Goal: Information Seeking & Learning: Find contact information

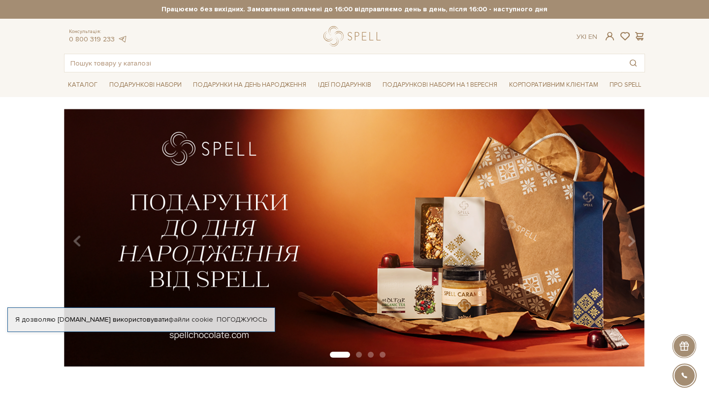
click at [254, 321] on link "Погоджуюсь" at bounding box center [242, 319] width 50 height 9
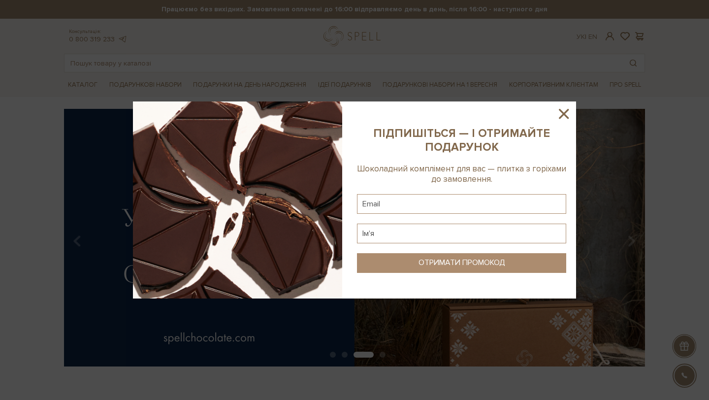
click at [562, 113] on icon at bounding box center [564, 114] width 10 height 10
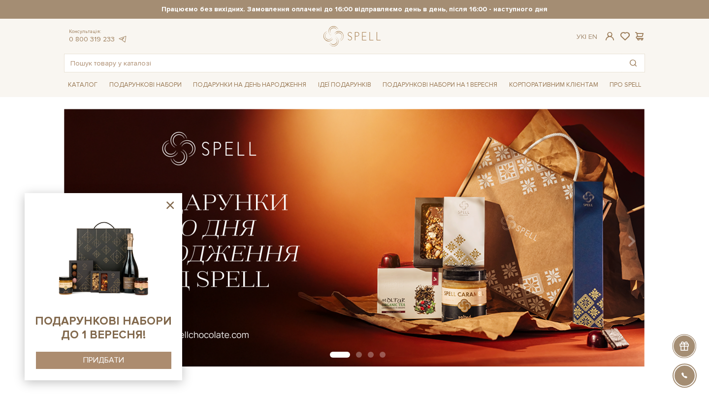
click at [171, 205] on icon at bounding box center [169, 204] width 7 height 7
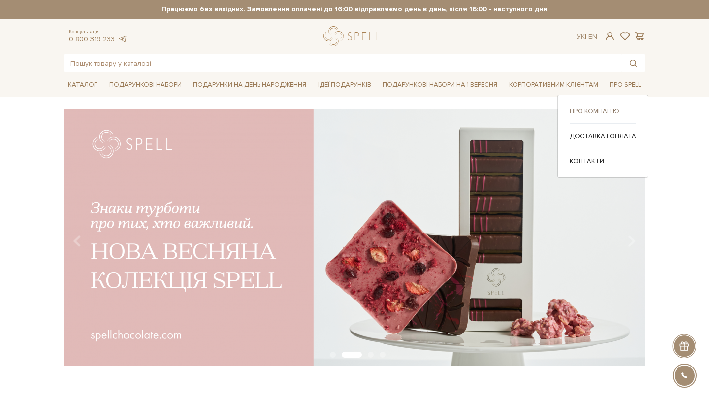
click at [589, 112] on link "Про компанію" at bounding box center [602, 111] width 66 height 9
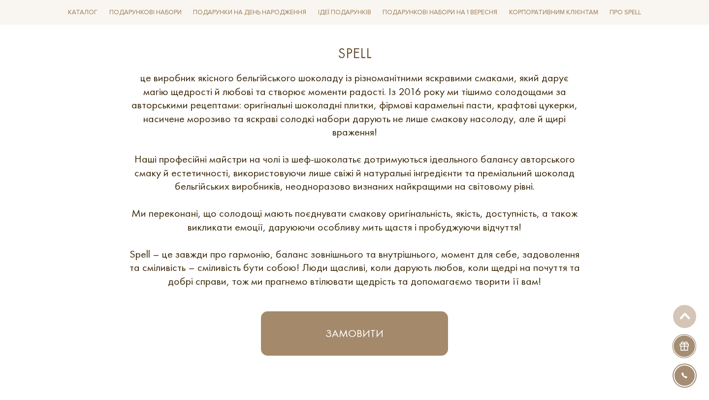
scroll to position [384, 0]
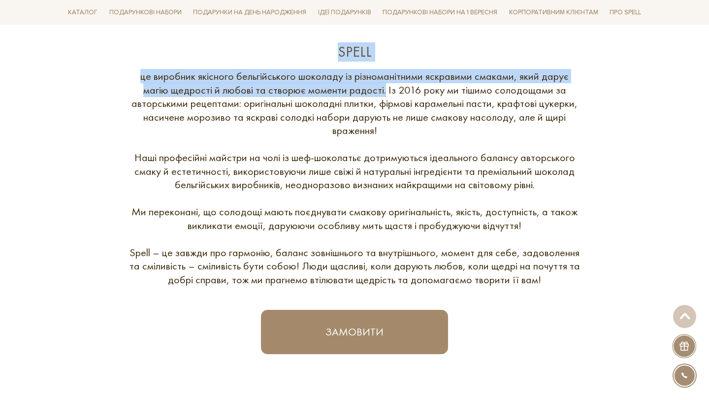
drag, startPoint x: 337, startPoint y: 49, endPoint x: 385, endPoint y: 91, distance: 64.5
click at [385, 91] on div "Spell це виробник якісного бельгійського шоколаду із різноманітними яскравими с…" at bounding box center [354, 198] width 593 height 312
copy div "Spell це виробник якісного бельгійського шоколаду із різноманітними яскравими с…"
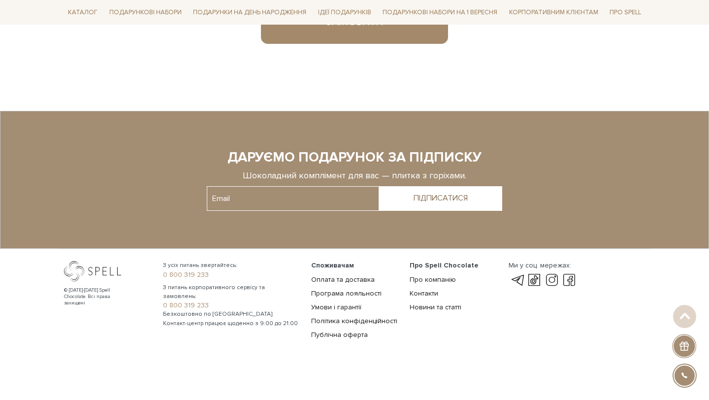
scroll to position [698, 0]
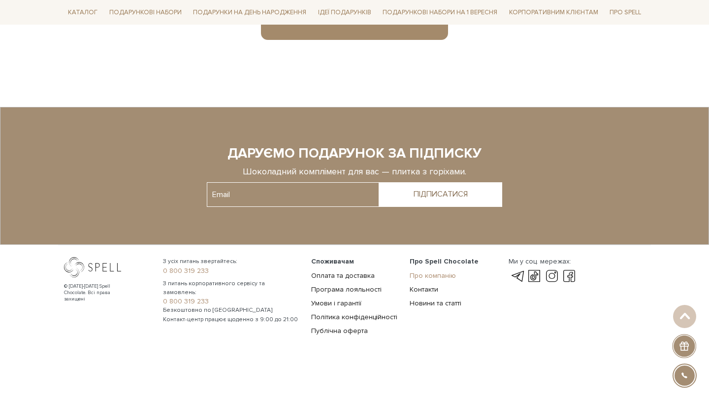
click at [438, 273] on link "Про компанію" at bounding box center [432, 275] width 46 height 8
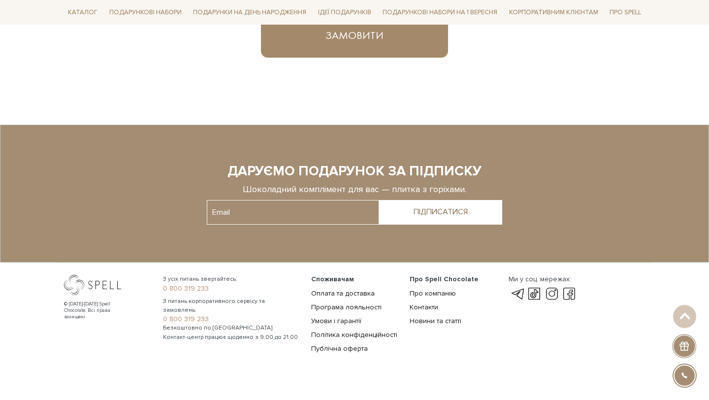
scroll to position [698, 0]
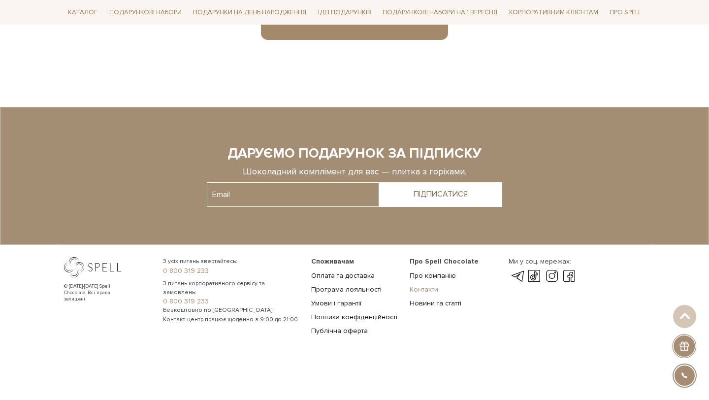
click at [427, 289] on link "Контакти" at bounding box center [423, 289] width 29 height 8
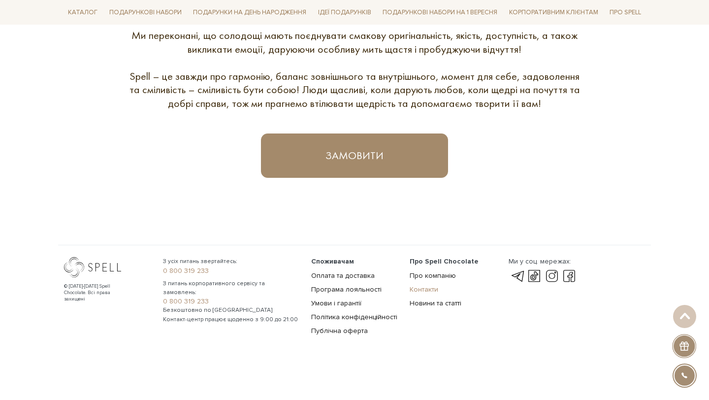
scroll to position [561, 0]
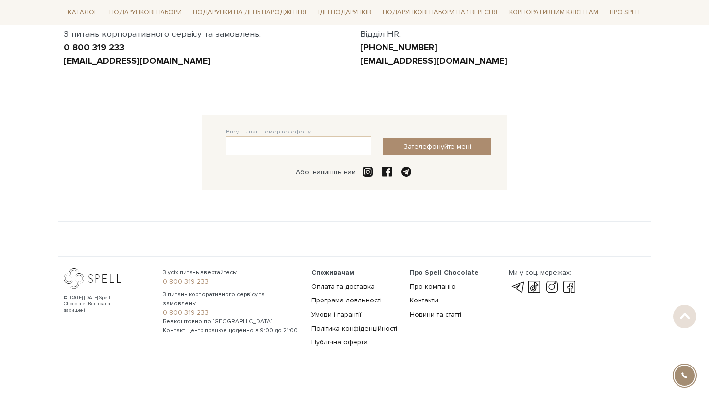
scroll to position [194, 0]
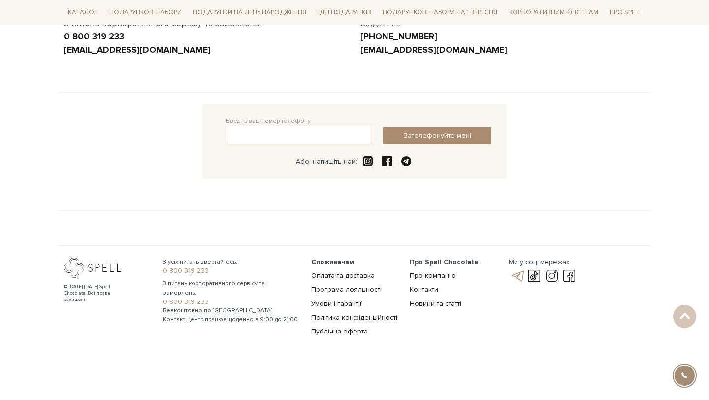
click at [517, 275] on link at bounding box center [516, 276] width 17 height 12
click at [538, 279] on link at bounding box center [534, 276] width 17 height 12
click at [550, 273] on link at bounding box center [551, 276] width 17 height 12
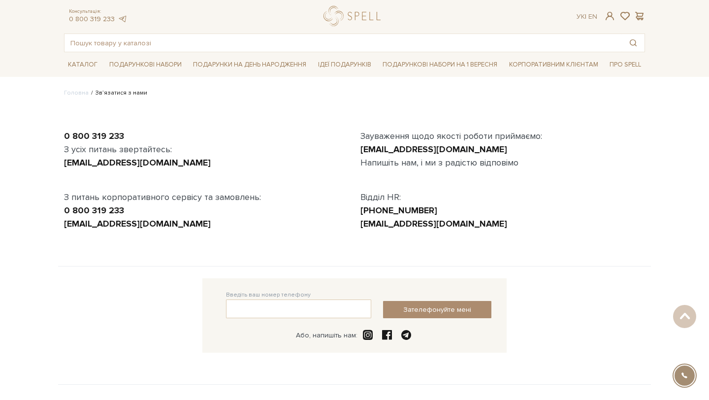
scroll to position [0, 0]
